Goal: Task Accomplishment & Management: Manage account settings

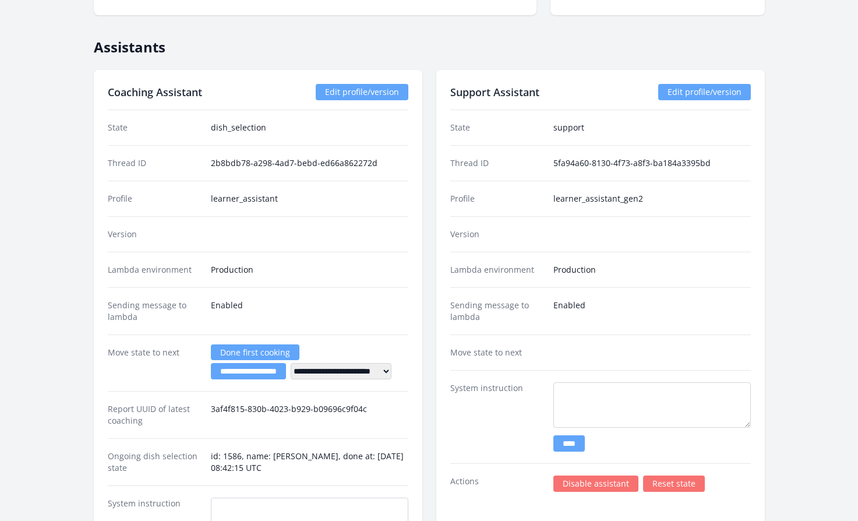
scroll to position [1931, 0]
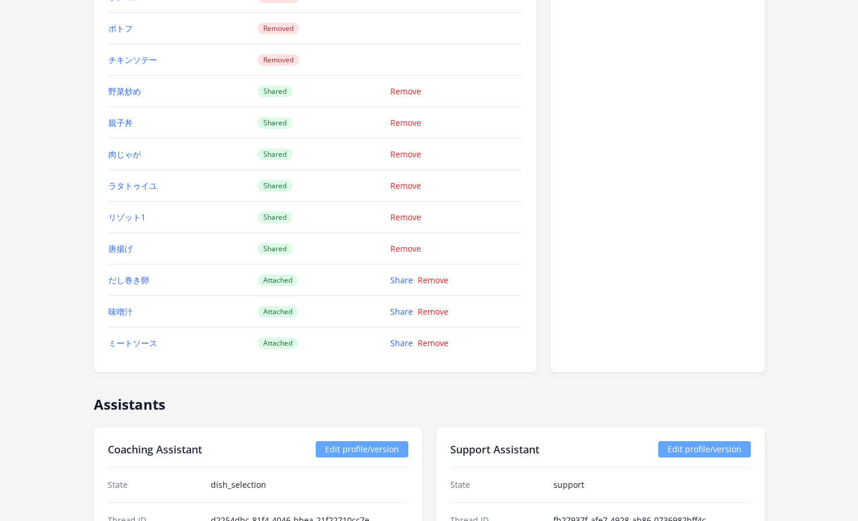
scroll to position [1558, 0]
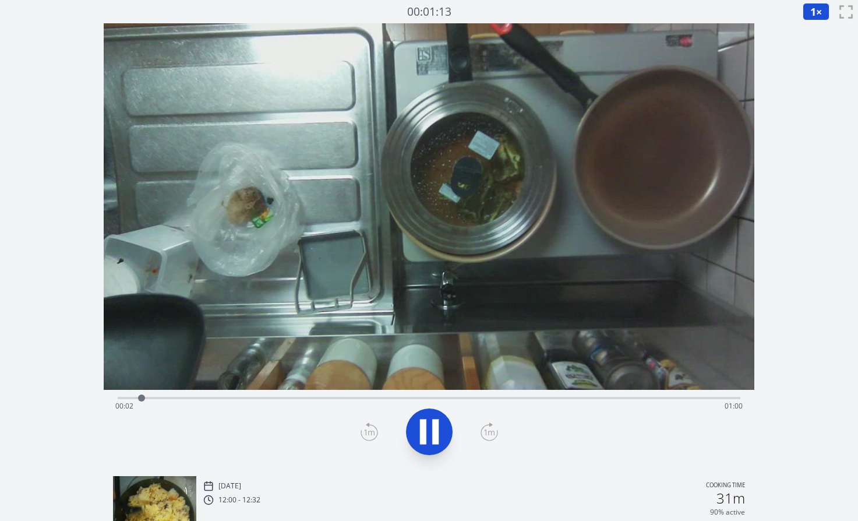
click at [589, 398] on div "Time elapsed: 00:02 Time remaining: 01:00" at bounding box center [429, 406] width 628 height 19
click at [709, 398] on div "Time elapsed: 01:01 Time remaining: 00:00" at bounding box center [429, 406] width 628 height 19
click at [705, 398] on div at bounding box center [705, 397] width 7 height 7
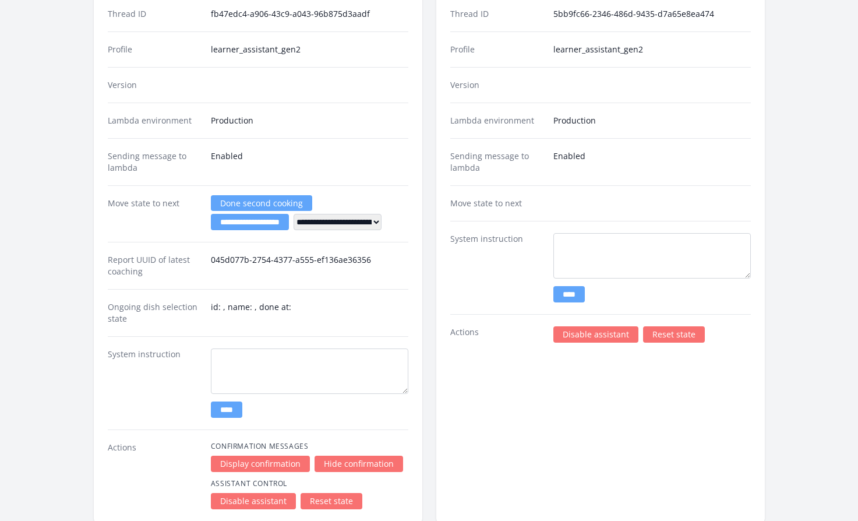
scroll to position [1542, 0]
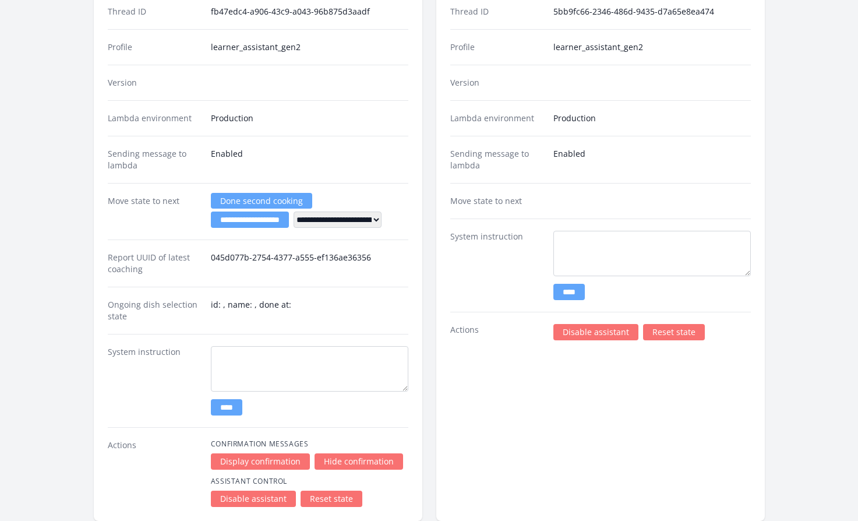
click at [565, 325] on link "Disable assistant" at bounding box center [595, 332] width 85 height 16
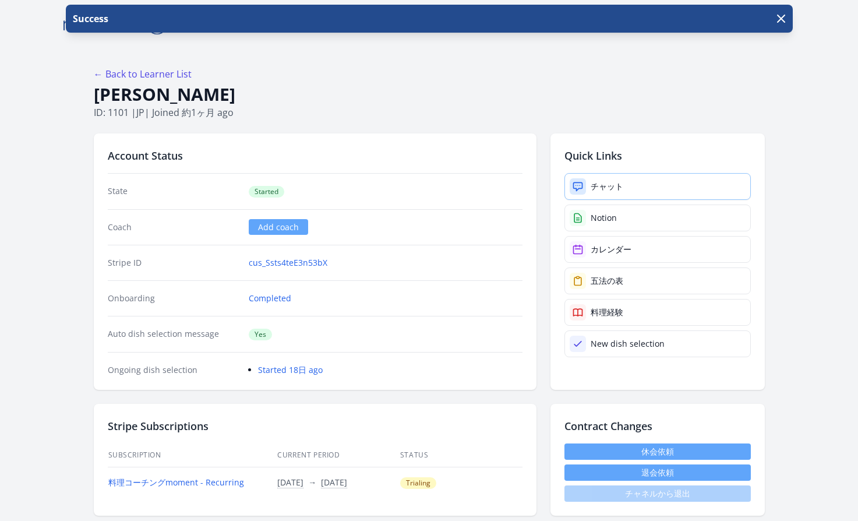
click at [586, 185] on link "チャット" at bounding box center [657, 186] width 186 height 27
click at [777, 16] on icon "button" at bounding box center [781, 19] width 14 height 14
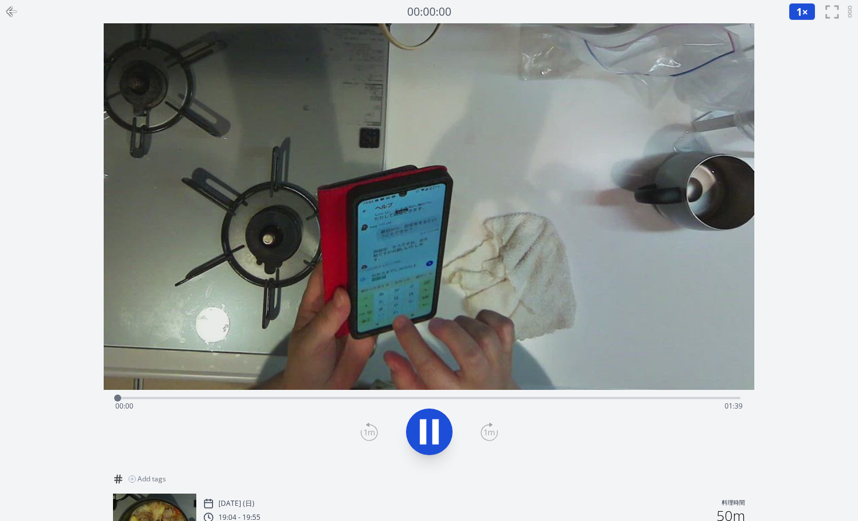
click at [371, 397] on div "Time elapsed: 00:00 Time remaining: 01:39" at bounding box center [429, 406] width 628 height 19
